Goal: Transaction & Acquisition: Purchase product/service

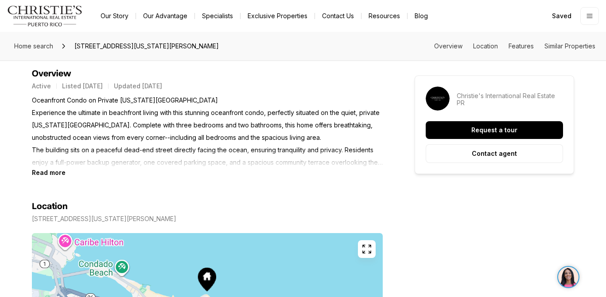
scroll to position [379, 0]
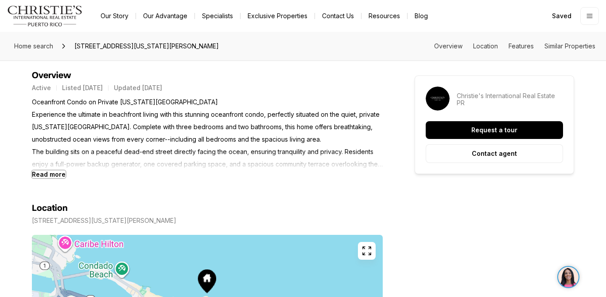
click at [51, 176] on b "Read more" at bounding box center [49, 174] width 34 height 8
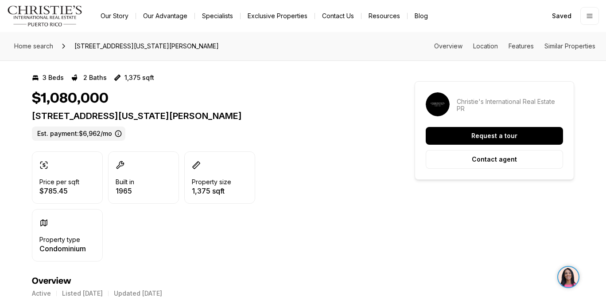
scroll to position [0, 0]
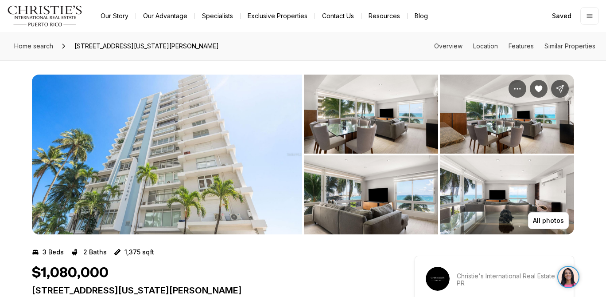
click at [184, 156] on img "View image gallery" at bounding box center [167, 154] width 270 height 160
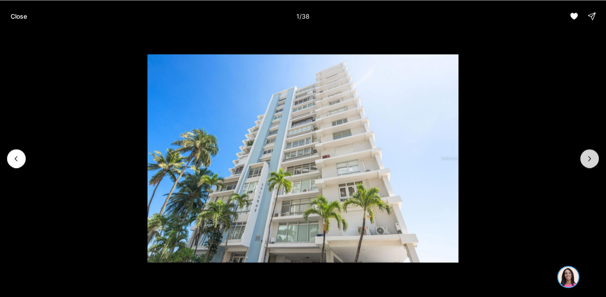
click at [593, 159] on icon "Next slide" at bounding box center [590, 158] width 9 height 9
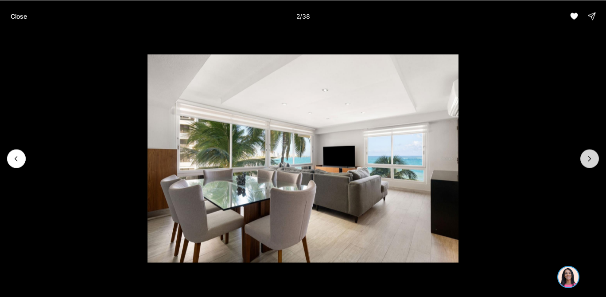
click at [591, 157] on icon "Next slide" at bounding box center [590, 158] width 9 height 9
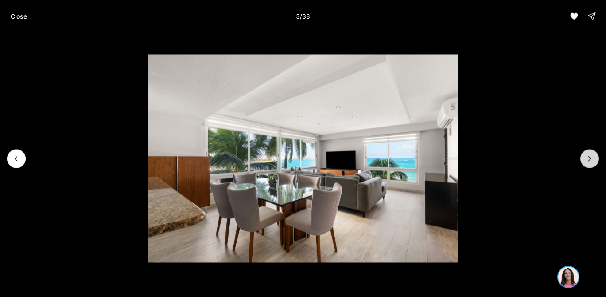
click at [591, 158] on icon "Next slide" at bounding box center [590, 158] width 2 height 4
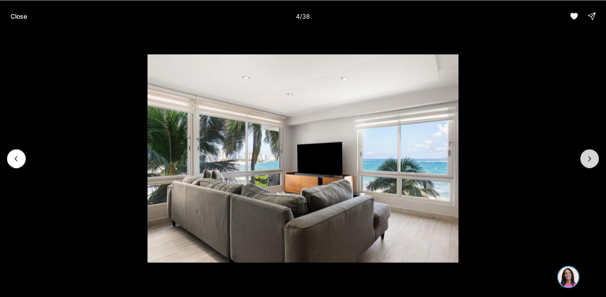
click at [591, 158] on icon "Next slide" at bounding box center [590, 158] width 2 height 4
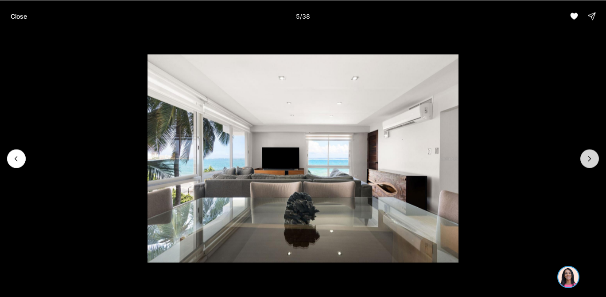
click at [591, 158] on icon "Next slide" at bounding box center [590, 158] width 9 height 9
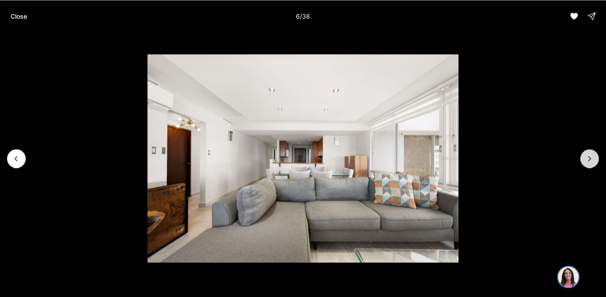
click at [591, 158] on icon "Next slide" at bounding box center [590, 158] width 9 height 9
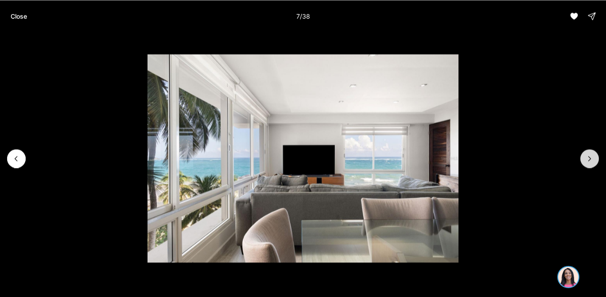
click at [591, 159] on icon "Next slide" at bounding box center [590, 158] width 9 height 9
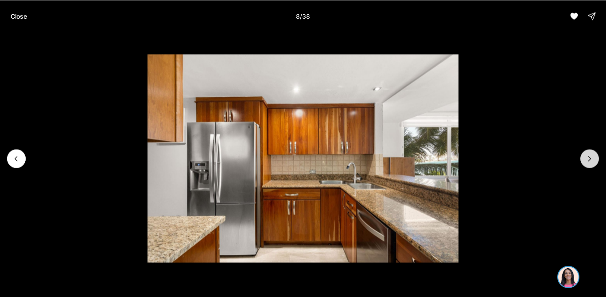
click at [591, 159] on icon "Next slide" at bounding box center [590, 158] width 9 height 9
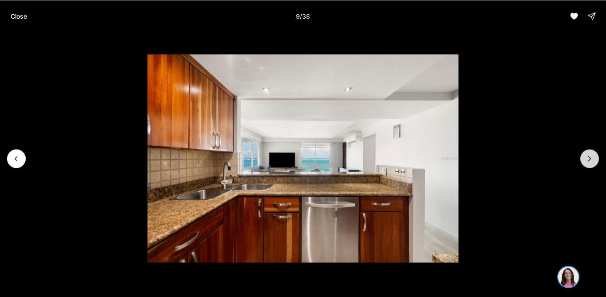
click at [591, 159] on icon "Next slide" at bounding box center [590, 158] width 9 height 9
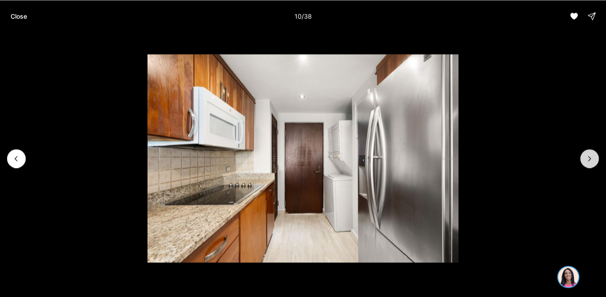
click at [591, 159] on icon "Next slide" at bounding box center [590, 158] width 9 height 9
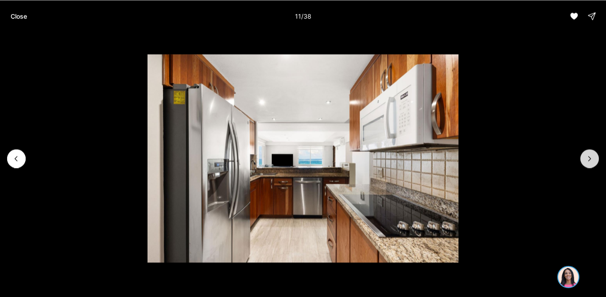
click at [591, 159] on icon "Next slide" at bounding box center [590, 158] width 9 height 9
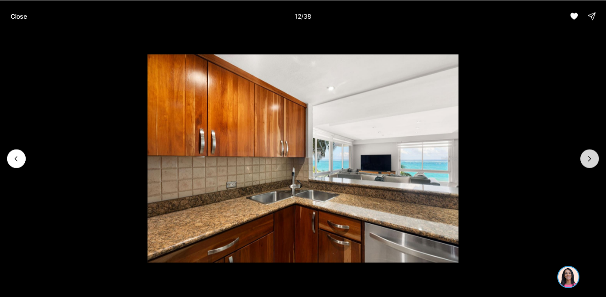
click at [591, 160] on icon "Next slide" at bounding box center [590, 158] width 9 height 9
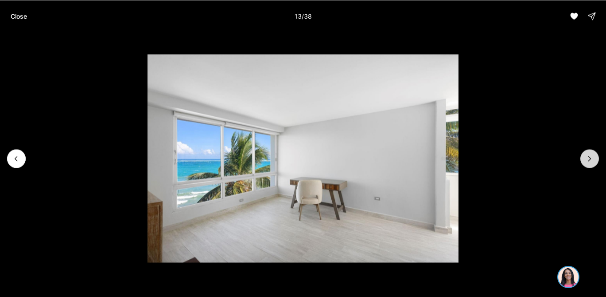
click at [590, 160] on icon "Next slide" at bounding box center [590, 158] width 9 height 9
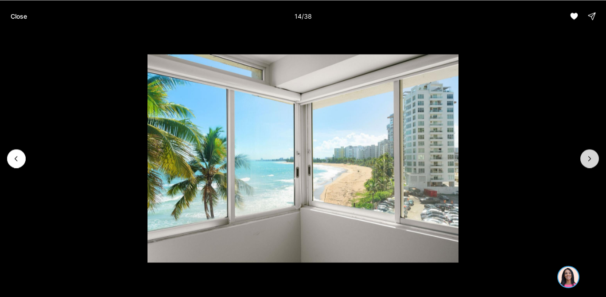
click at [590, 160] on icon "Next slide" at bounding box center [590, 158] width 9 height 9
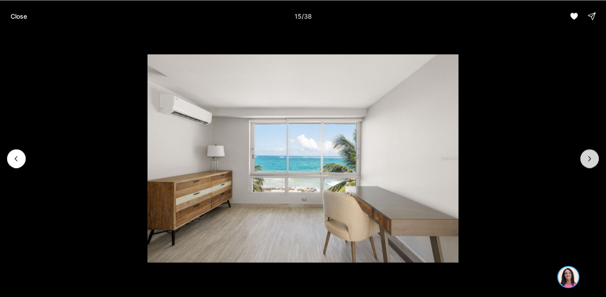
click at [590, 160] on icon "Next slide" at bounding box center [590, 158] width 9 height 9
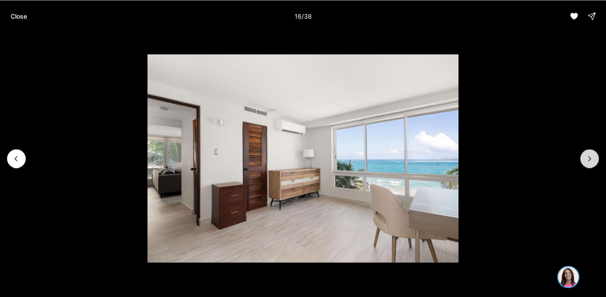
click at [590, 160] on icon "Next slide" at bounding box center [590, 158] width 9 height 9
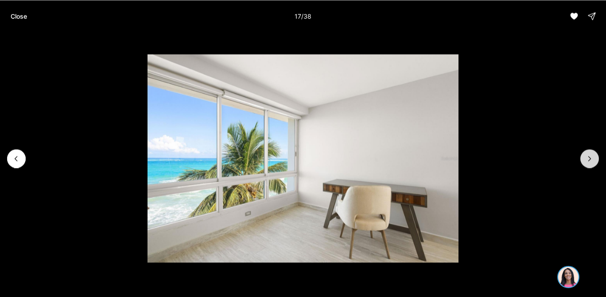
click at [590, 160] on icon "Next slide" at bounding box center [590, 158] width 9 height 9
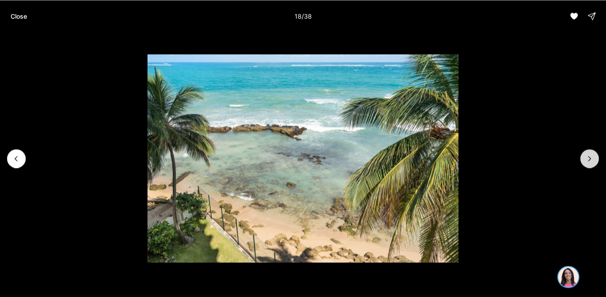
click at [590, 161] on icon "Next slide" at bounding box center [590, 158] width 9 height 9
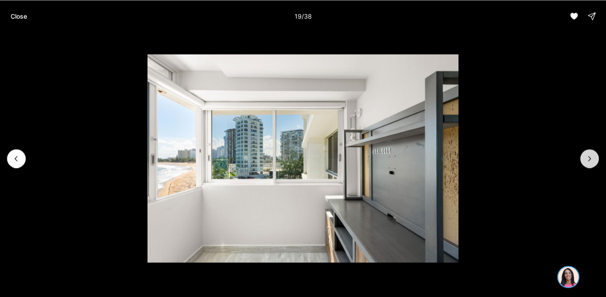
click at [590, 161] on icon "Next slide" at bounding box center [590, 158] width 9 height 9
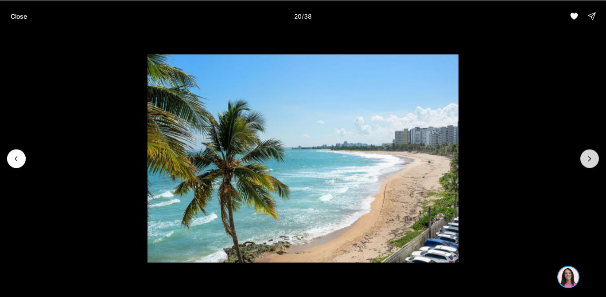
click at [590, 161] on icon "Next slide" at bounding box center [590, 158] width 9 height 9
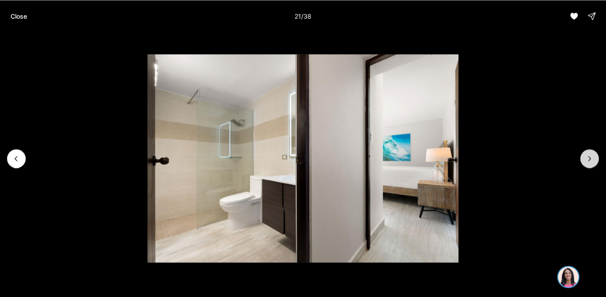
click at [589, 161] on icon "Next slide" at bounding box center [590, 158] width 9 height 9
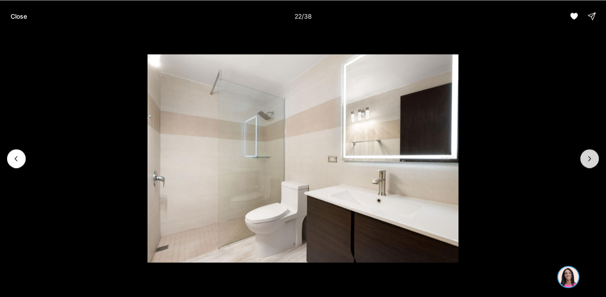
click at [589, 161] on icon "Next slide" at bounding box center [590, 158] width 9 height 9
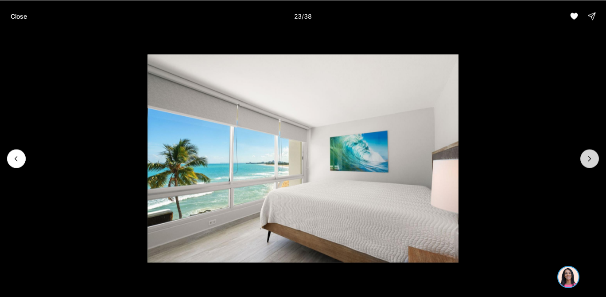
click at [589, 161] on icon "Next slide" at bounding box center [590, 158] width 9 height 9
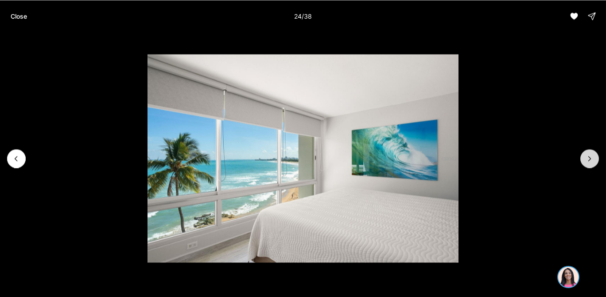
click at [589, 161] on icon "Next slide" at bounding box center [590, 158] width 9 height 9
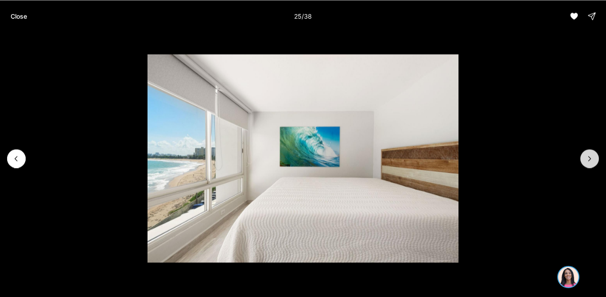
click at [589, 161] on icon "Next slide" at bounding box center [590, 158] width 9 height 9
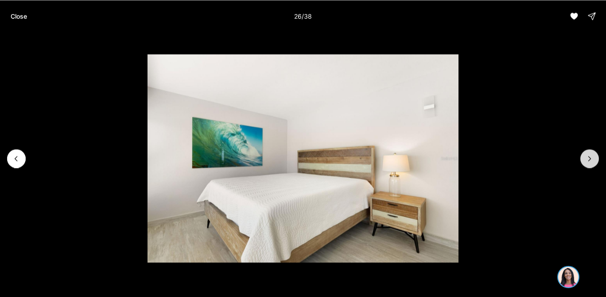
click at [589, 162] on icon "Next slide" at bounding box center [590, 158] width 9 height 9
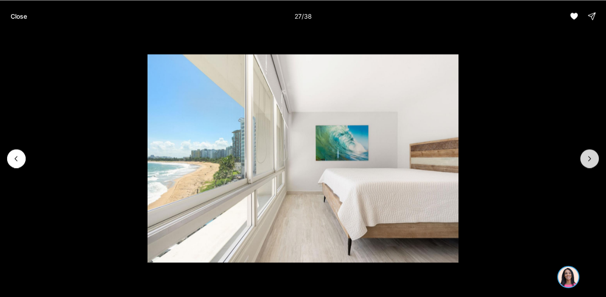
click at [589, 162] on icon "Next slide" at bounding box center [590, 158] width 9 height 9
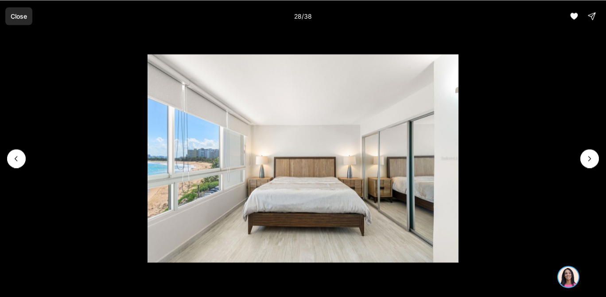
click at [12, 16] on p "Close" at bounding box center [19, 15] width 16 height 7
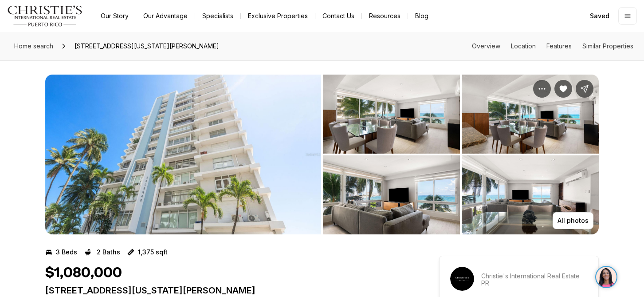
click at [47, 13] on img "Main navigation" at bounding box center [45, 15] width 76 height 21
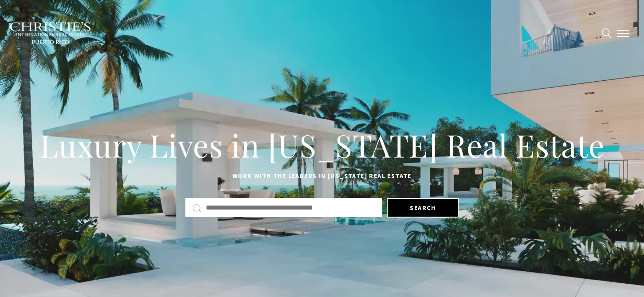
click at [622, 30] on button "button" at bounding box center [622, 33] width 23 height 26
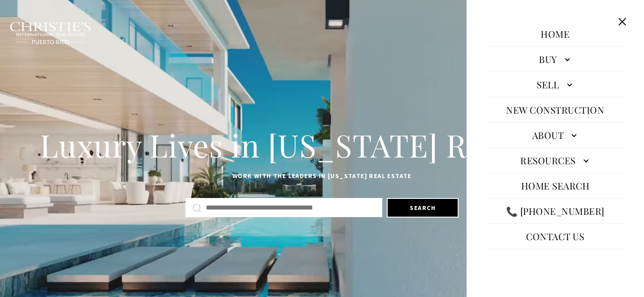
click at [558, 62] on link "Buy" at bounding box center [555, 58] width 142 height 21
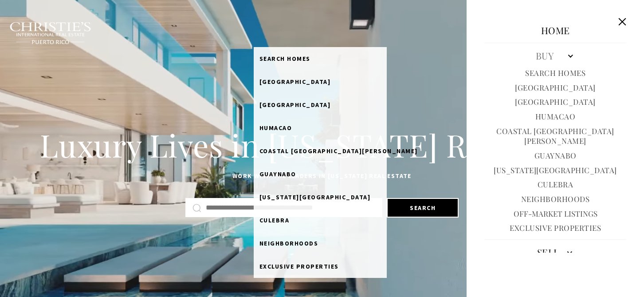
click at [278, 33] on link "BUY" at bounding box center [266, 32] width 24 height 17
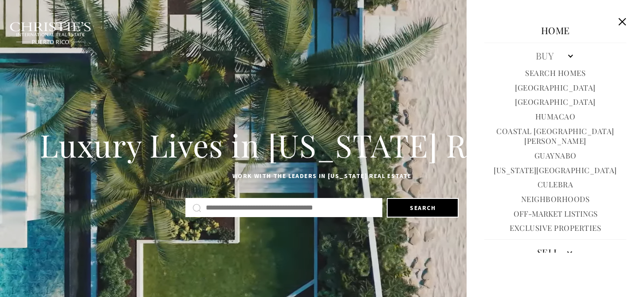
click at [301, 152] on h1 "Luxury Lives in Puerto Rico Real Estate" at bounding box center [322, 144] width 576 height 39
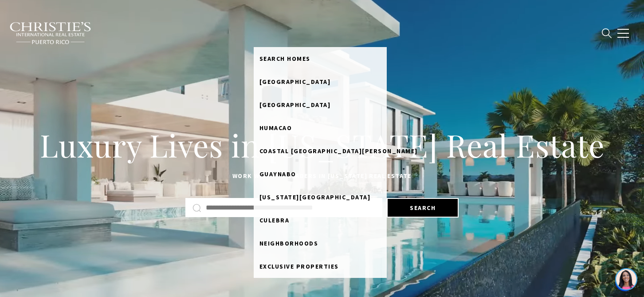
click at [278, 31] on link "BUY" at bounding box center [266, 32] width 24 height 17
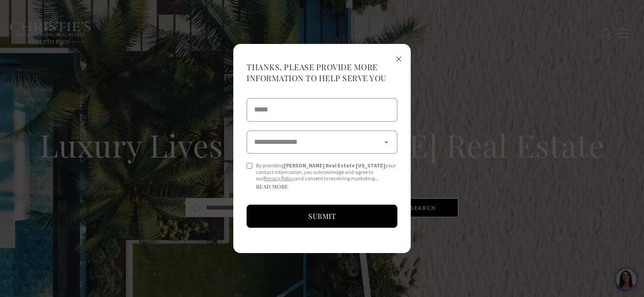
click at [399, 59] on span "×" at bounding box center [398, 58] width 6 height 16
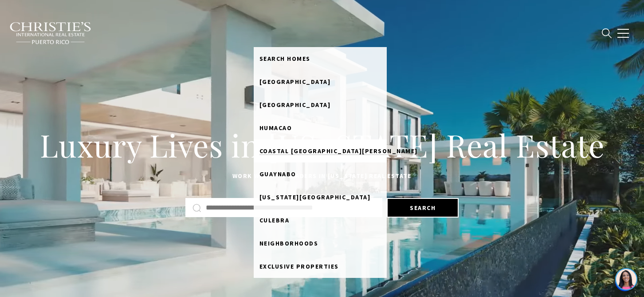
click at [318, 151] on span "Coastal San Juan" at bounding box center [338, 151] width 158 height 8
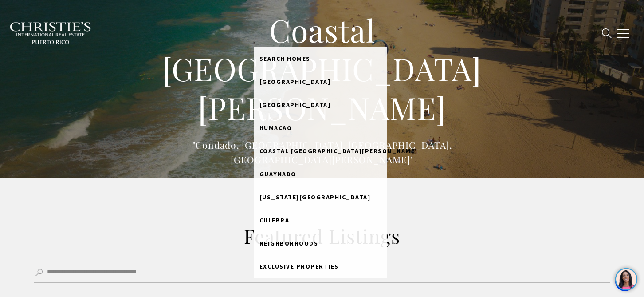
click at [278, 34] on link "BUY" at bounding box center [266, 32] width 24 height 17
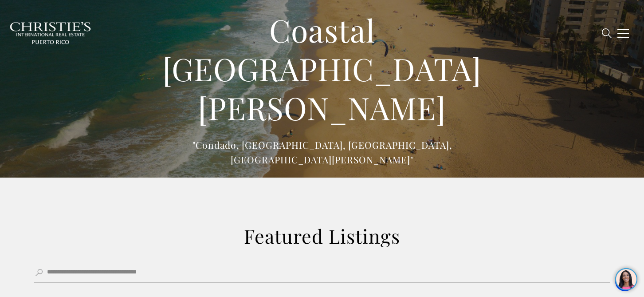
click at [278, 32] on link "BUY" at bounding box center [266, 32] width 24 height 17
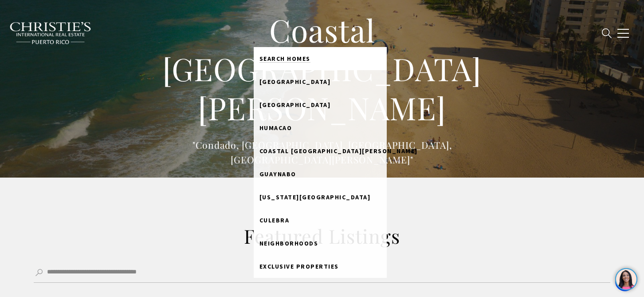
click at [298, 57] on span "Search Homes" at bounding box center [284, 59] width 51 height 8
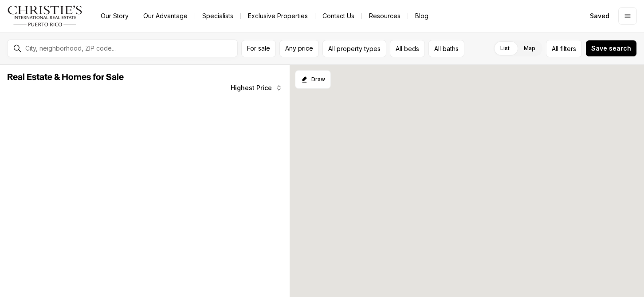
click at [489, 11] on div "Our Story Our Advantage Specialists Exclusive Properties Contact Us Resources B…" at bounding box center [334, 16] width 480 height 12
